Goal: Check status

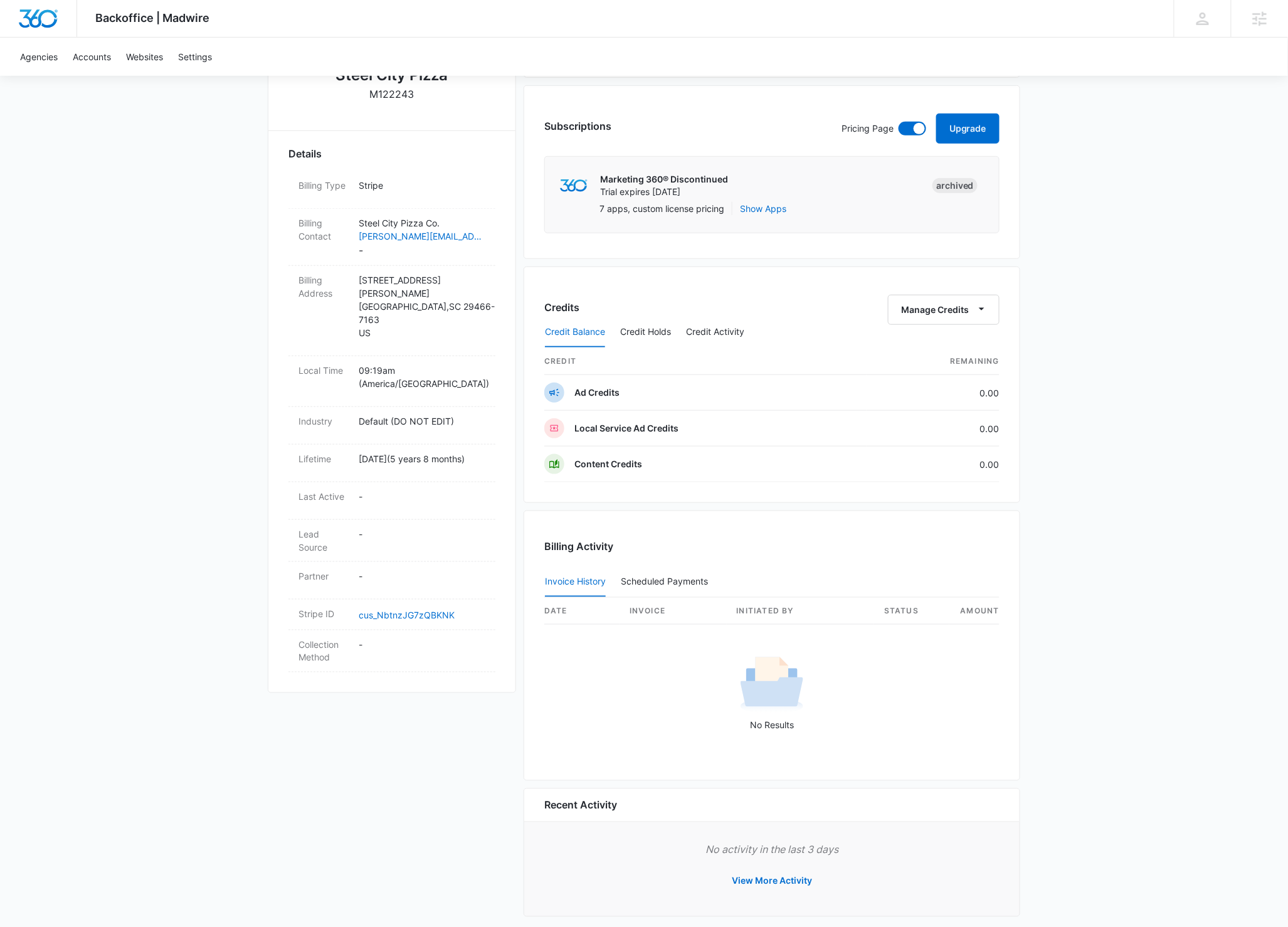
scroll to position [323, 0]
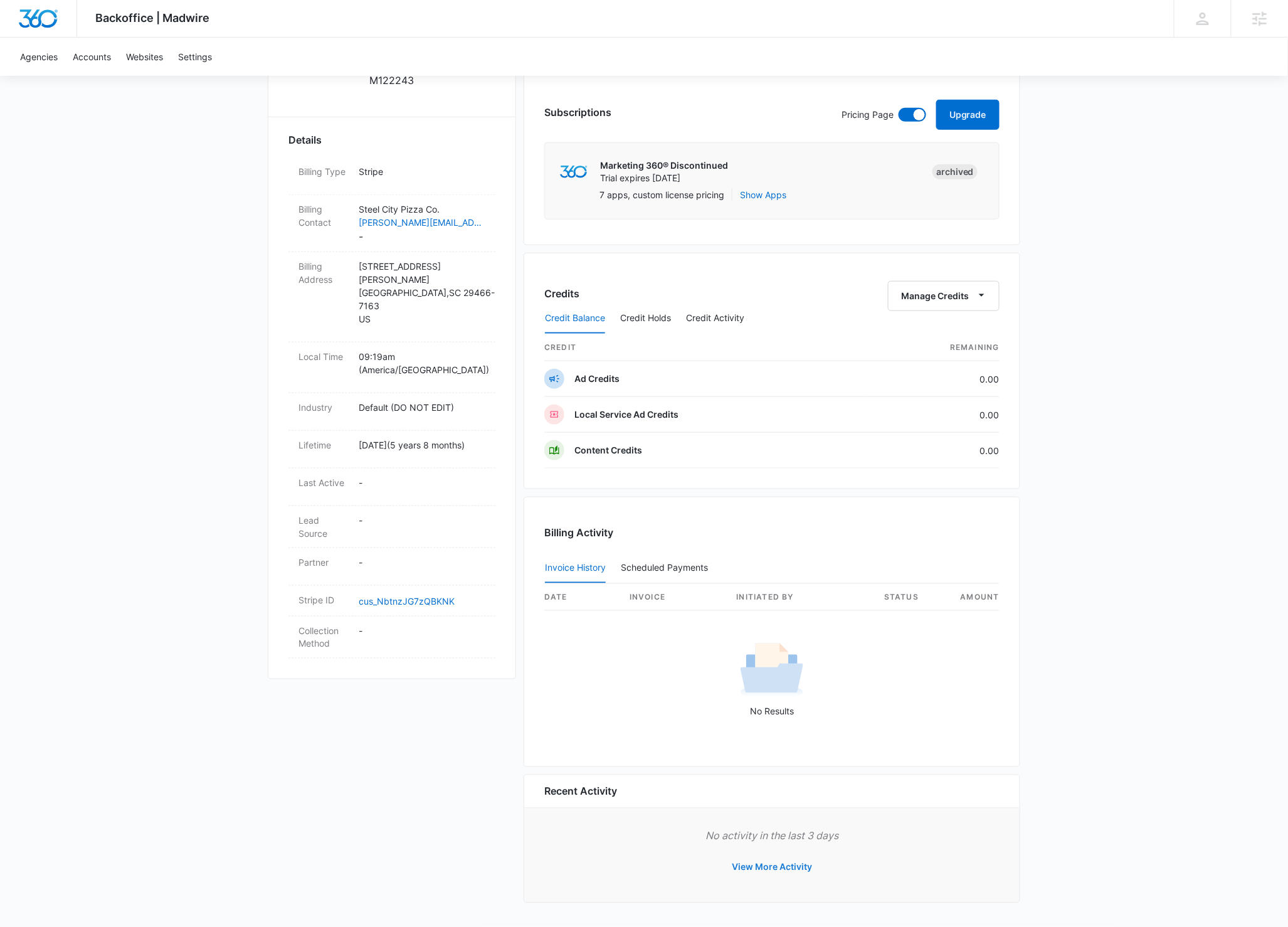
click at [773, 867] on button "View More Activity" at bounding box center [772, 867] width 106 height 30
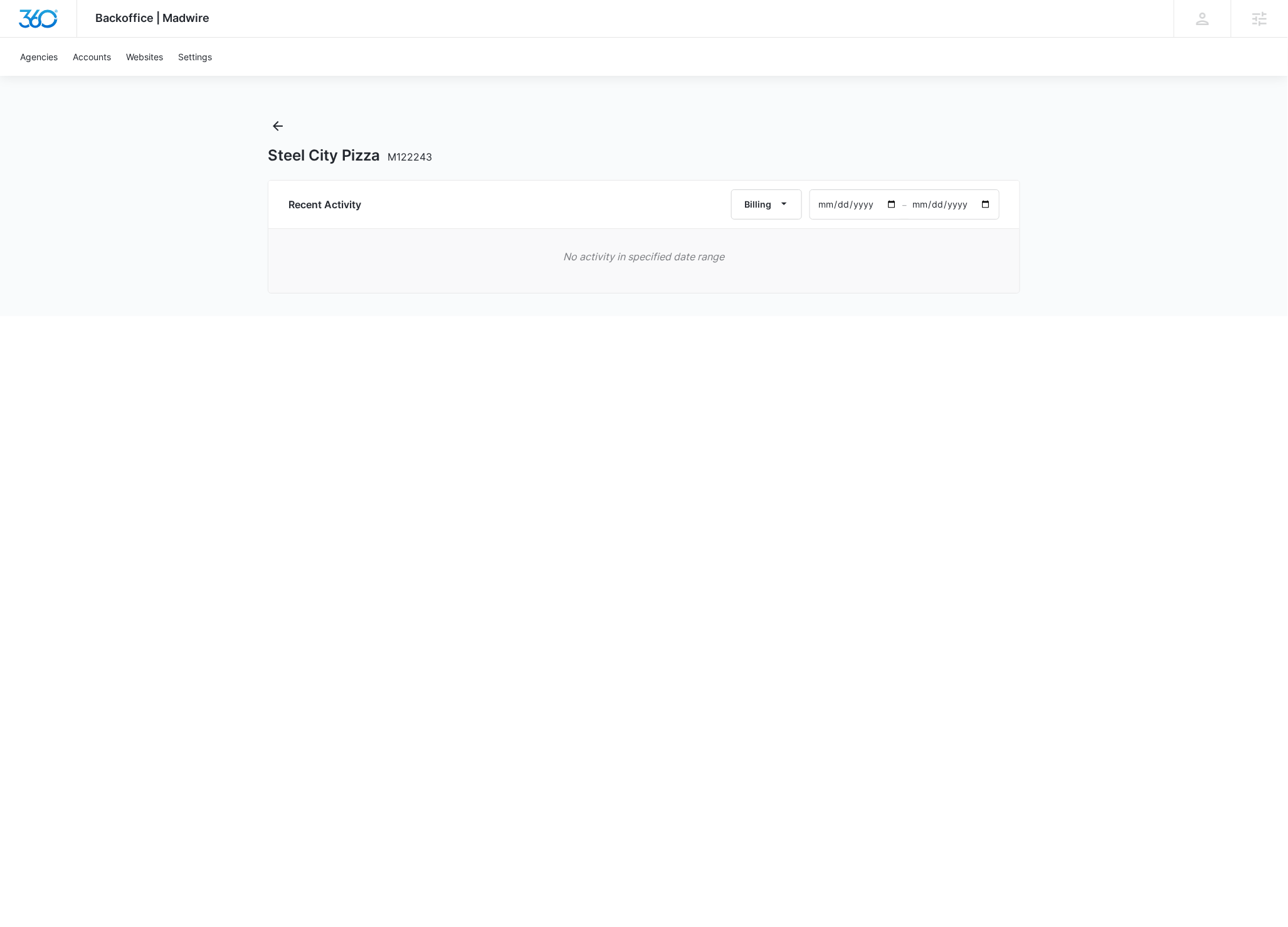
click at [847, 202] on input "[DATE]" at bounding box center [855, 205] width 92 height 29
click at [835, 205] on input "[DATE]" at bounding box center [855, 205] width 92 height 29
click at [871, 205] on input "[DATE]" at bounding box center [855, 205] width 92 height 29
click at [893, 204] on input "[DATE]" at bounding box center [855, 205] width 92 height 29
type input "[DATE]"
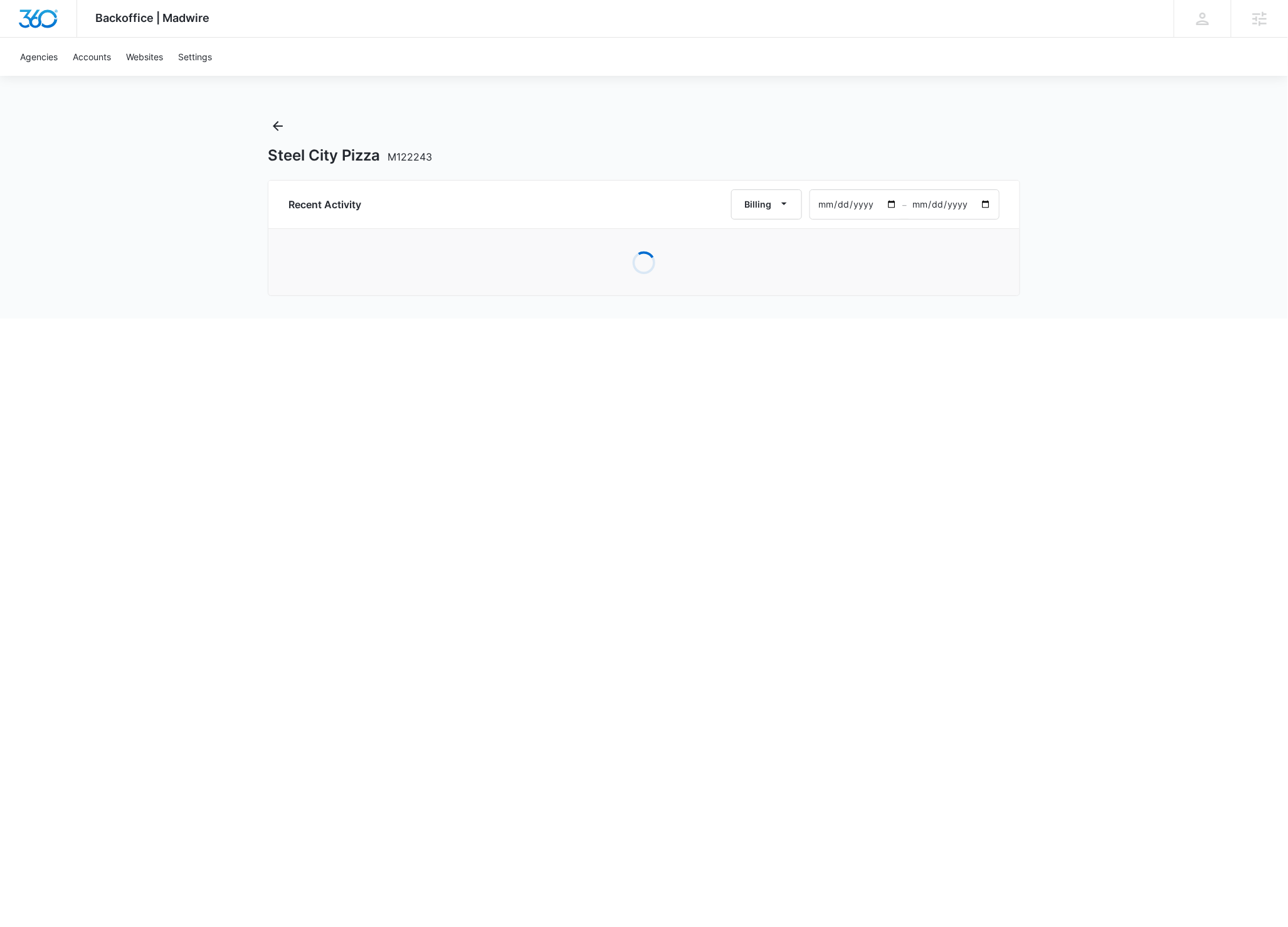
click at [962, 407] on html "Backoffice | Madwire Apps Settings [PERSON_NAME] Frazier [EMAIL_ADDRESS][PERSON…" at bounding box center [644, 463] width 1288 height 927
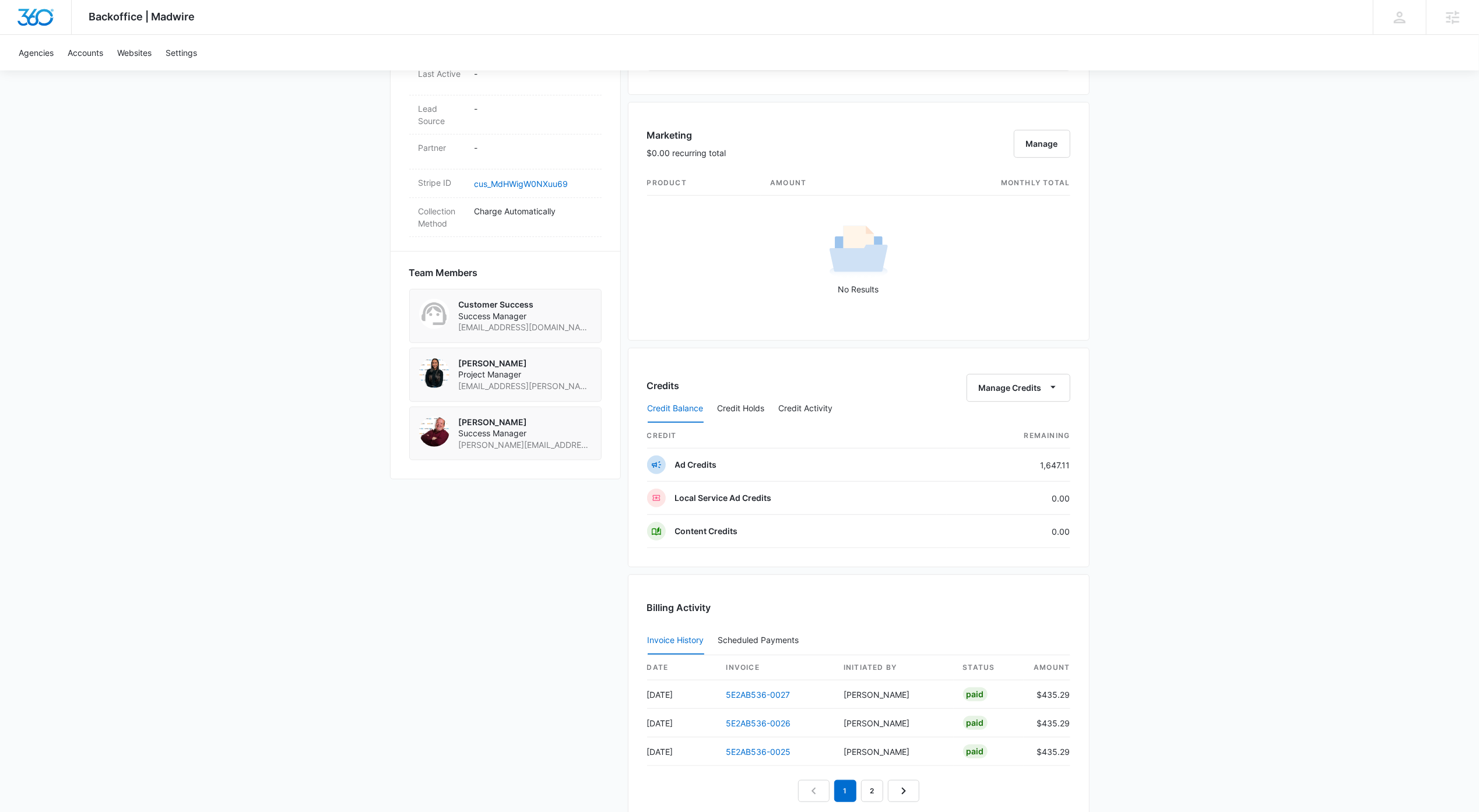
scroll to position [735, 0]
